Goal: Navigation & Orientation: Understand site structure

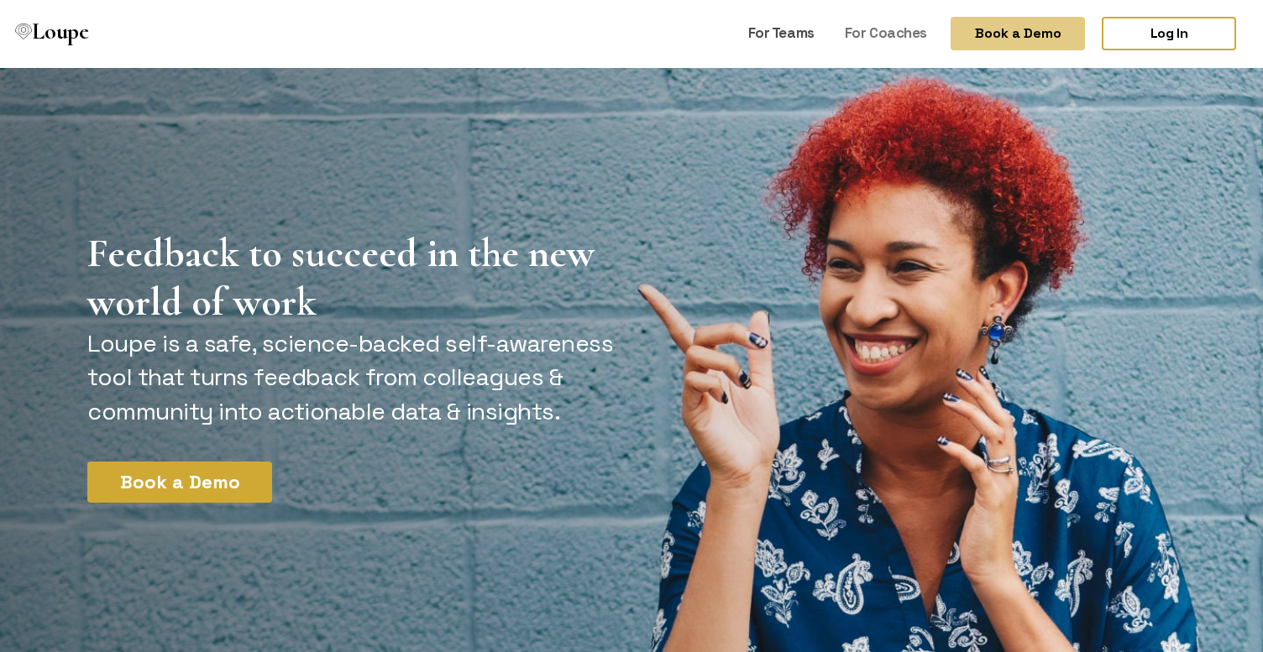
click at [769, 29] on link "For Teams" at bounding box center [781, 33] width 80 height 32
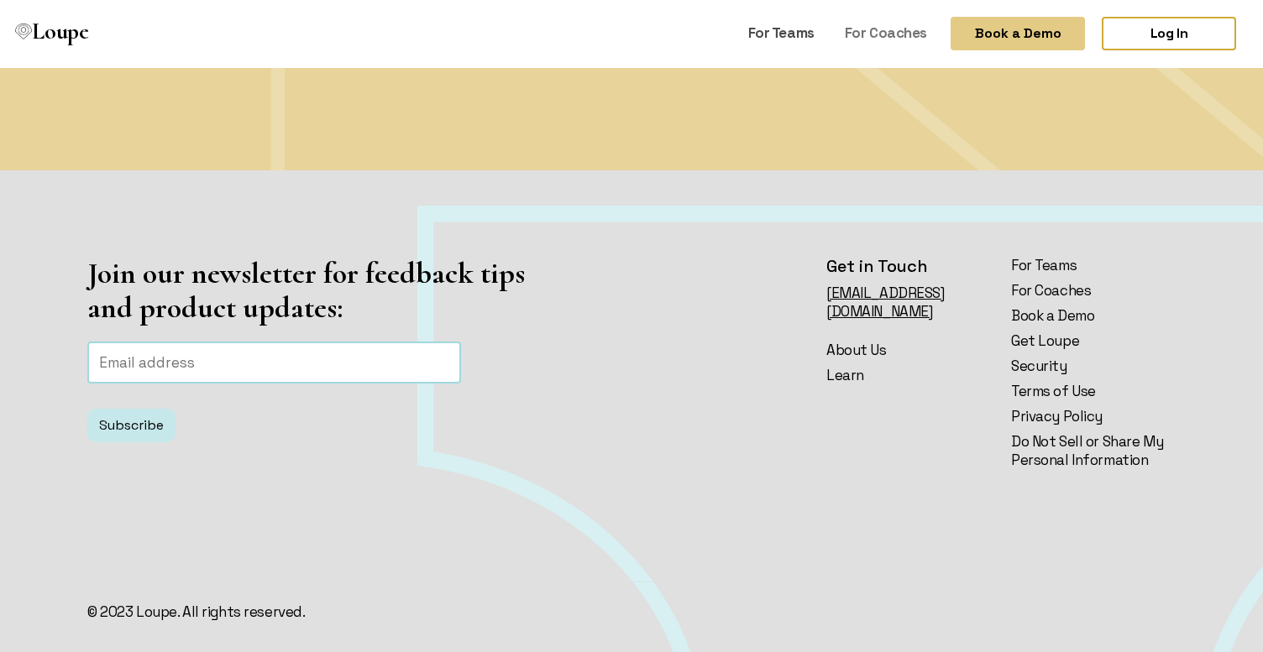
scroll to position [4076, 0]
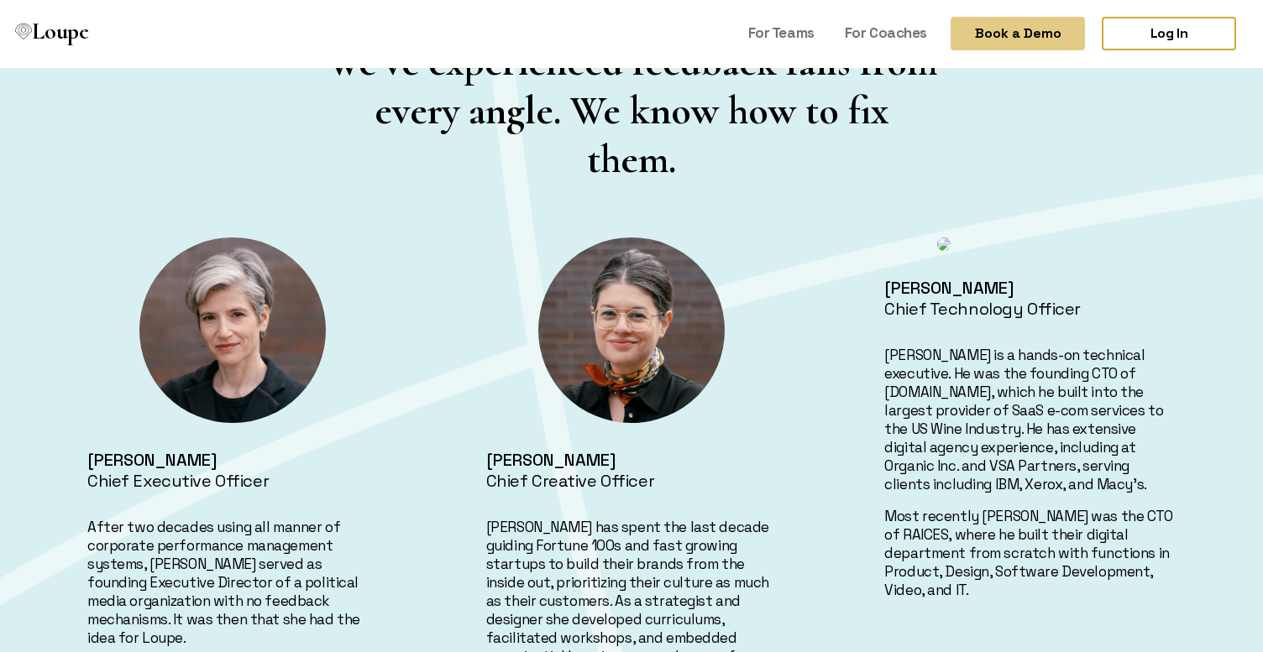
scroll to position [689, 0]
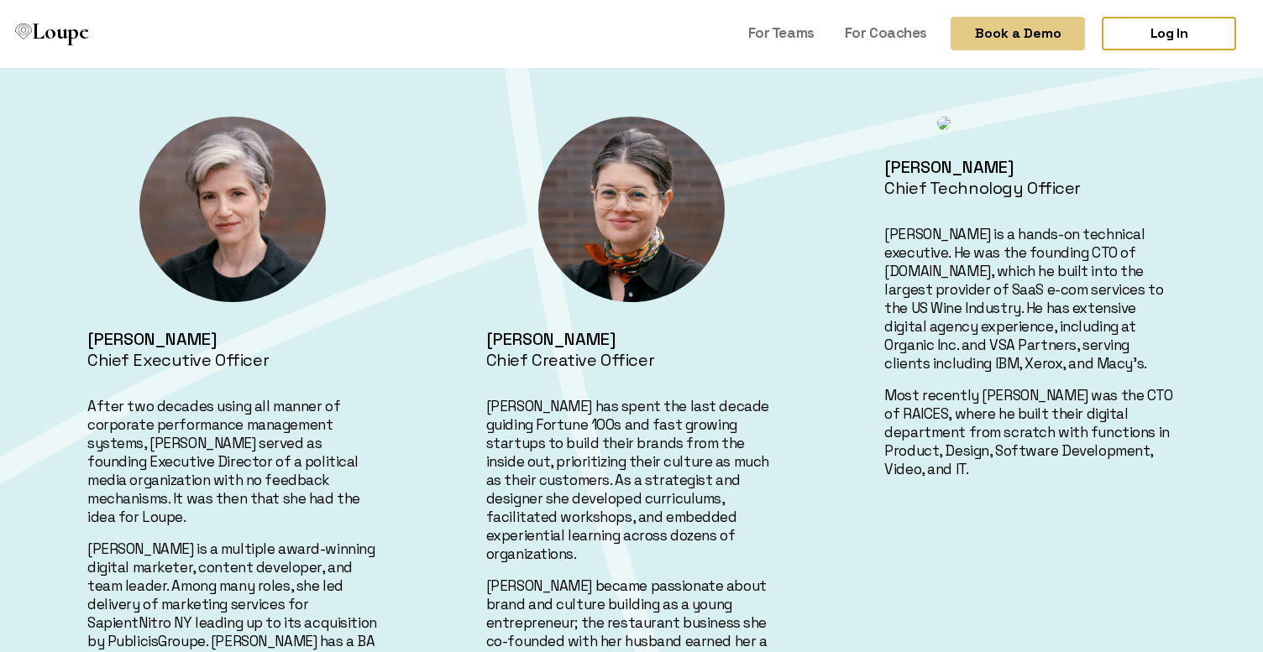
scroll to position [798, 0]
